Goal: Task Accomplishment & Management: Manage account settings

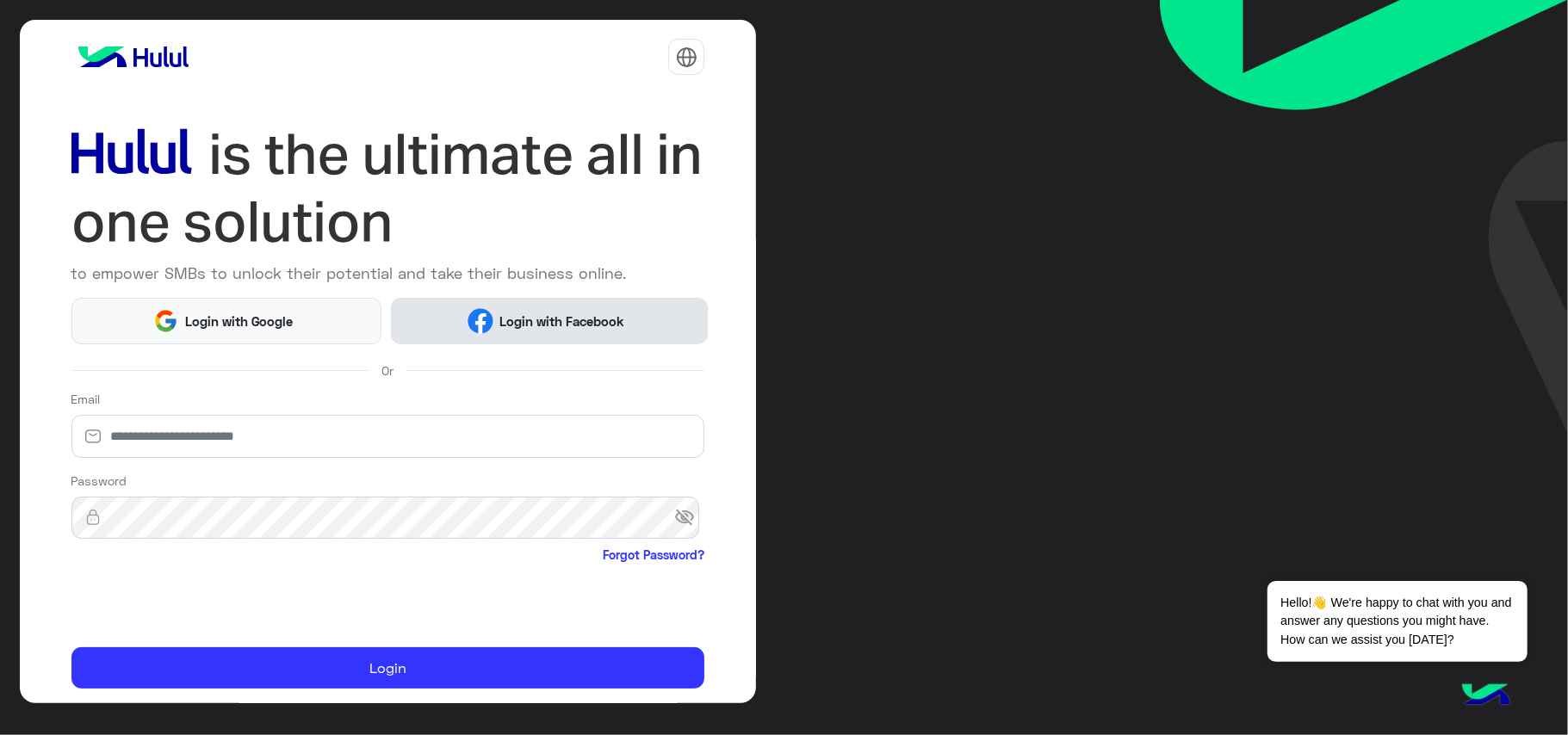
click at [511, 323] on span "Login with Facebook" at bounding box center [563, 321] width 138 height 20
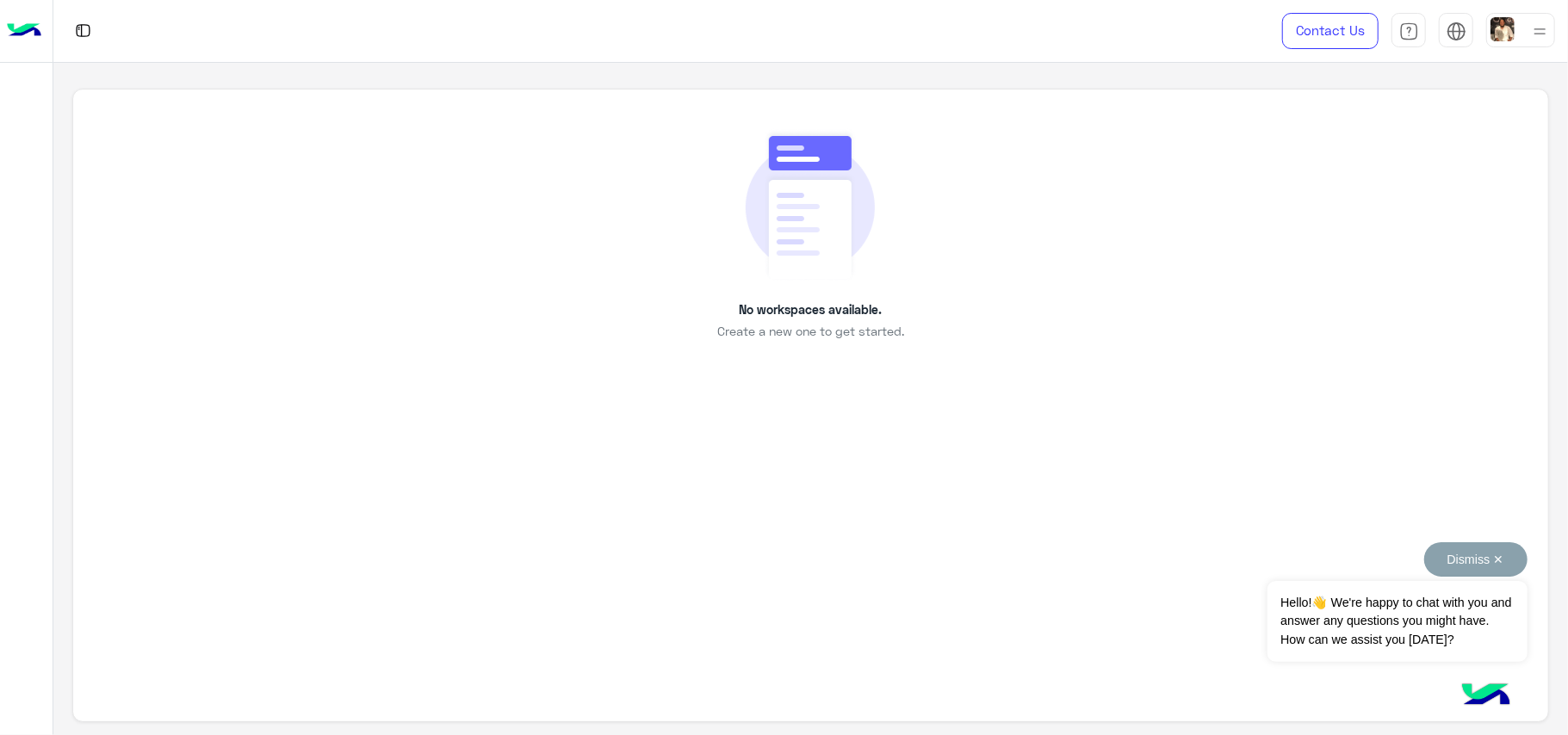
click at [1509, 560] on button "Dismiss ✕" at bounding box center [1475, 560] width 103 height 34
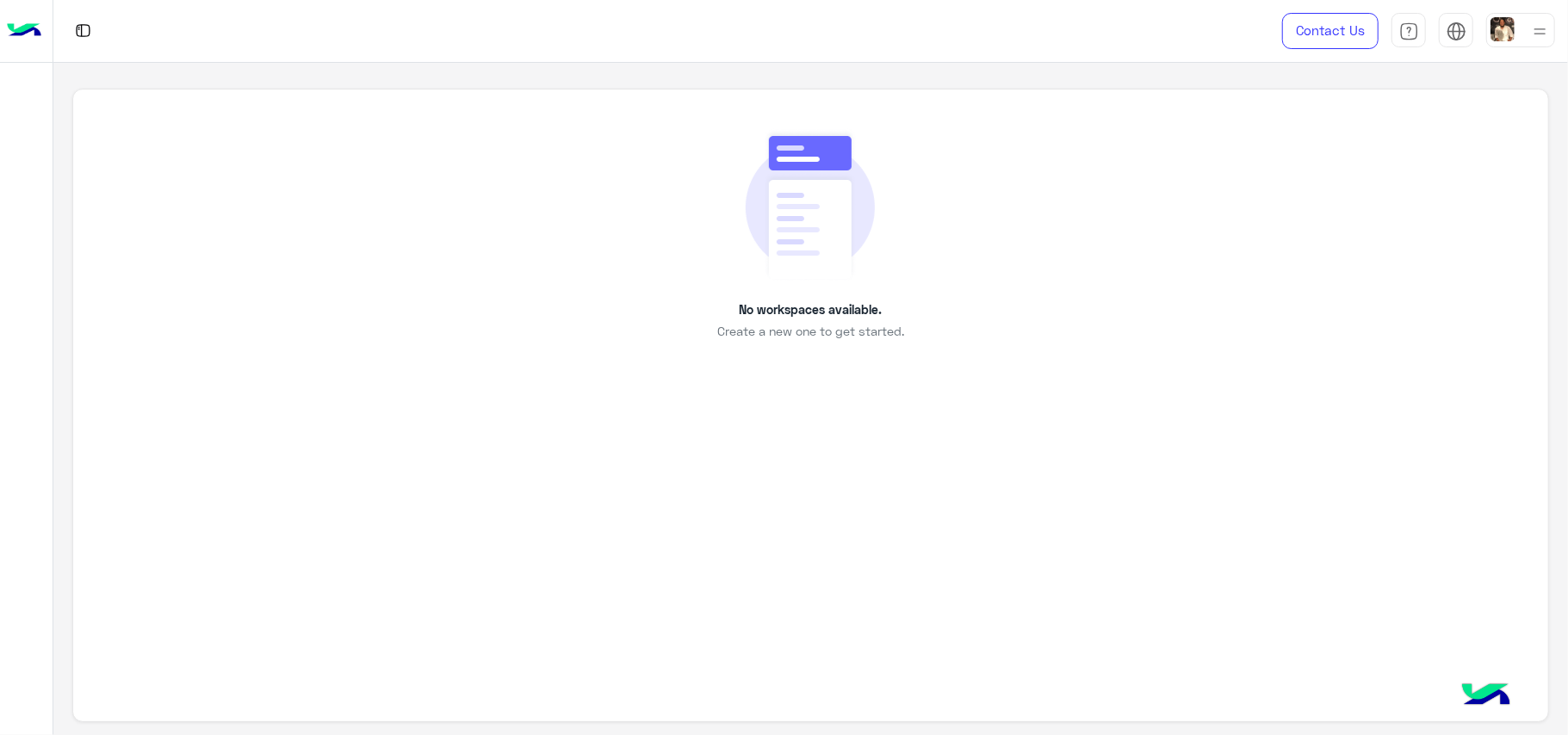
click at [327, 256] on div "No workspaces available. Create a new one to get started." at bounding box center [809, 234] width 1396 height 213
click at [31, 28] on img at bounding box center [24, 30] width 34 height 36
click at [768, 273] on img at bounding box center [810, 205] width 129 height 153
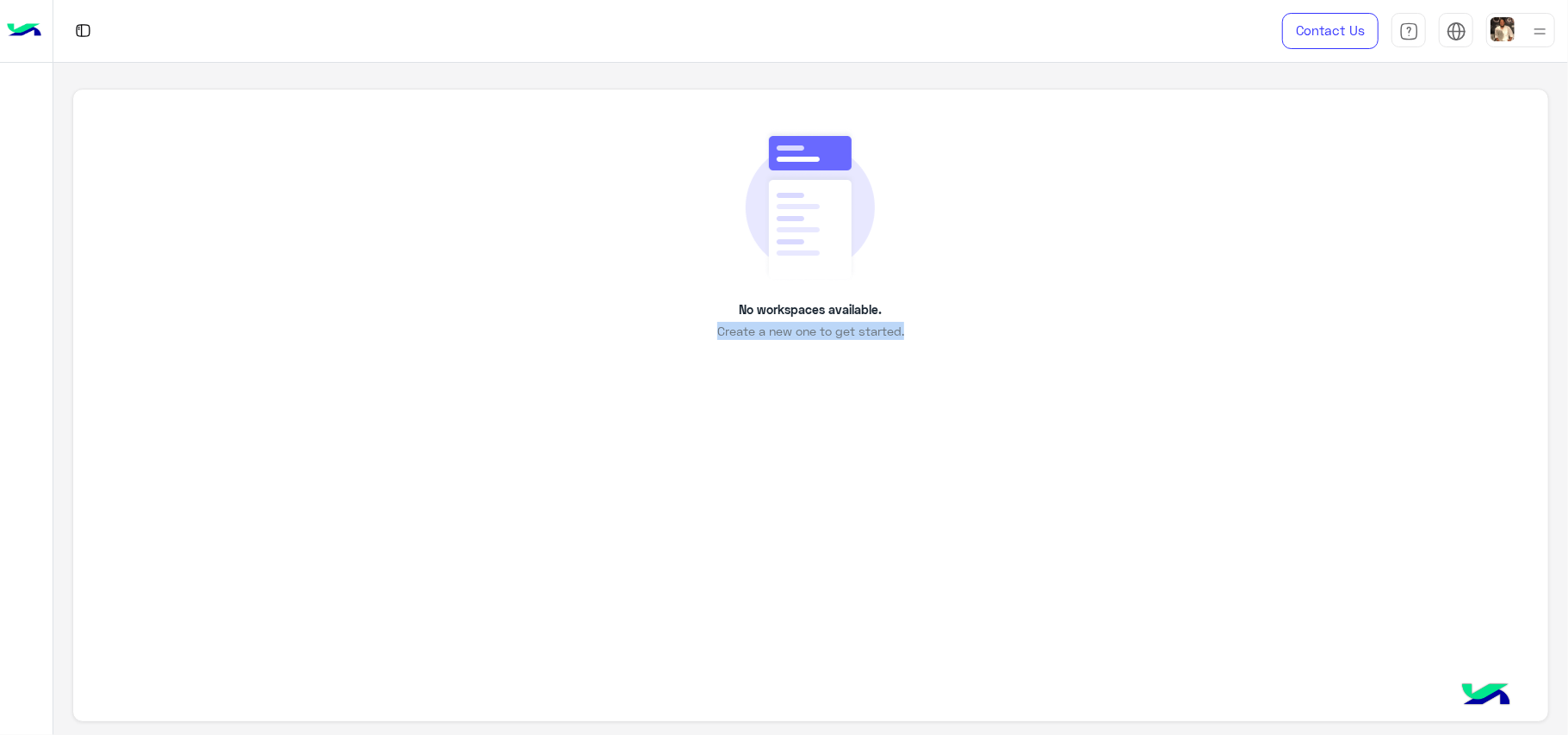
click at [787, 339] on span "Create a new one to get started." at bounding box center [810, 331] width 187 height 18
click at [752, 367] on div "No workspaces available. Create a new one to get started." at bounding box center [810, 407] width 1476 height 635
click at [228, 275] on div "WORKSPACE.EMPTYLIST_TITLE WORKSPACE.EMPTYLIST_DESC" at bounding box center [809, 234] width 1396 height 213
click at [86, 36] on img at bounding box center [83, 30] width 22 height 22
click at [83, 32] on img at bounding box center [83, 30] width 22 height 22
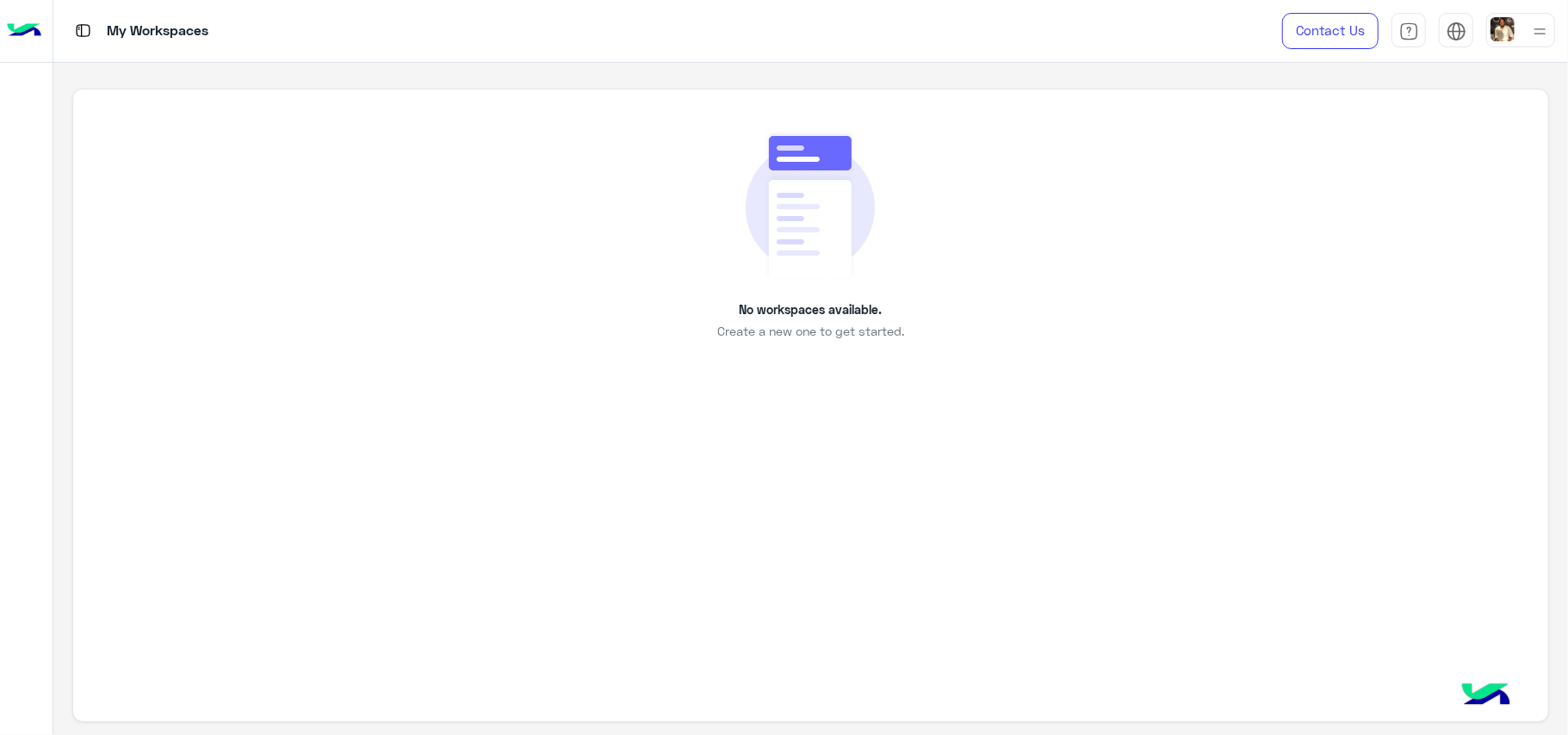
click at [23, 32] on img at bounding box center [24, 30] width 34 height 36
click at [32, 32] on img at bounding box center [24, 30] width 34 height 36
click at [666, 356] on div "No workspaces available. Create a new one to get started." at bounding box center [810, 407] width 1476 height 635
click at [776, 296] on div "No workspaces available. Create a new one to get started." at bounding box center [809, 234] width 1396 height 213
